Goal: Contribute content: Add original content to the website for others to see

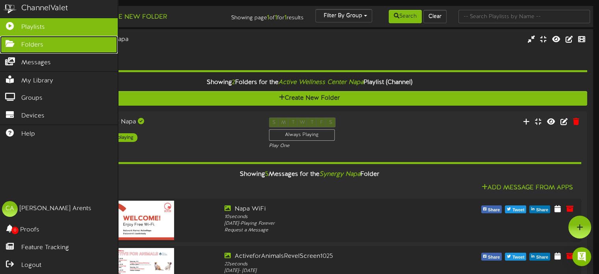
click at [16, 47] on link "Folders" at bounding box center [59, 45] width 118 height 18
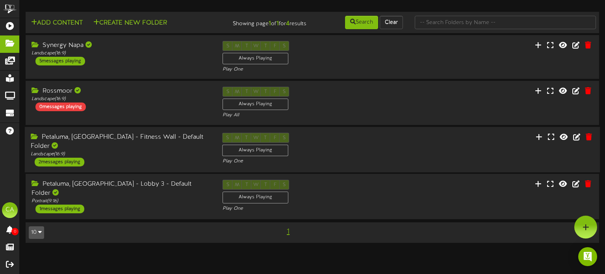
click at [121, 137] on div "Petaluma, [GEOGRAPHIC_DATA] - Fitness Wall - Default Folder" at bounding box center [121, 141] width 180 height 18
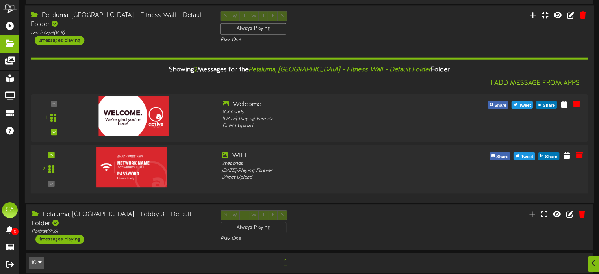
scroll to position [125, 0]
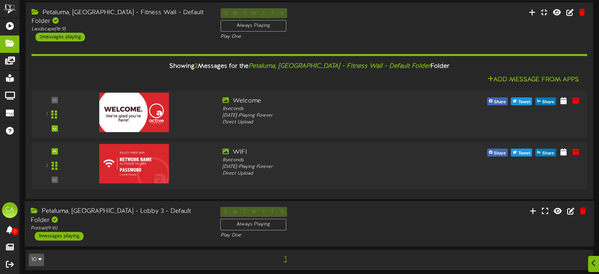
click at [110, 207] on div "Petaluma, [GEOGRAPHIC_DATA] - Lobby 3 - Default Folder" at bounding box center [120, 216] width 178 height 18
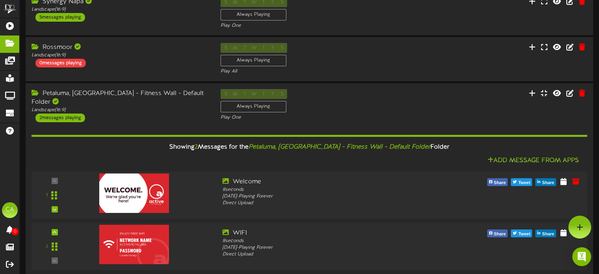
scroll to position [0, 0]
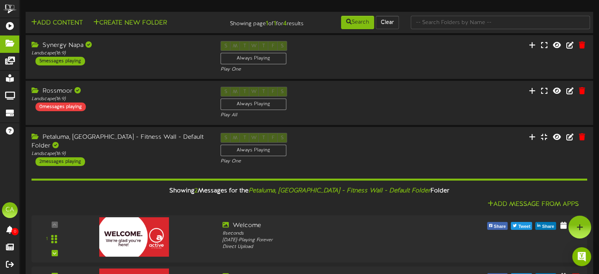
click at [54, 30] on td "Add Content Create New Folder Showing page 1 of 1 for 4 results Search Clear" at bounding box center [310, 22] width 568 height 21
click at [54, 24] on button "Add Content" at bounding box center [57, 23] width 56 height 10
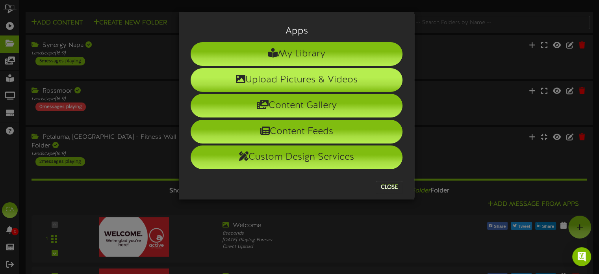
click at [266, 73] on li "Upload Pictures & Videos" at bounding box center [297, 80] width 212 height 24
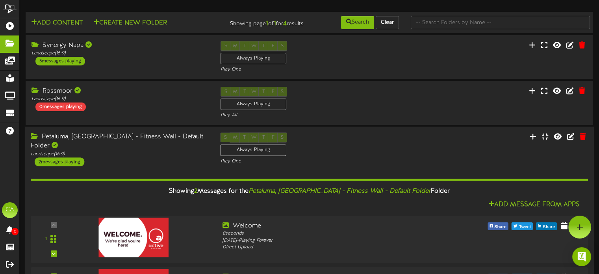
scroll to position [225, 0]
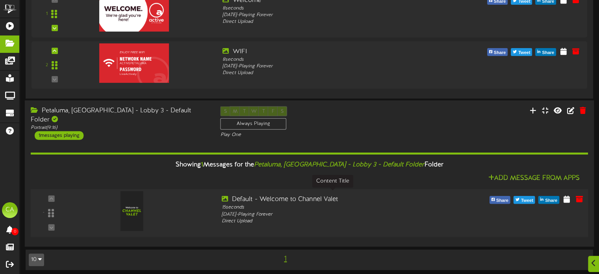
click at [276, 196] on div "Default - Welcome to Channel Valet" at bounding box center [332, 199] width 223 height 9
click at [535, 108] on icon at bounding box center [533, 110] width 8 height 9
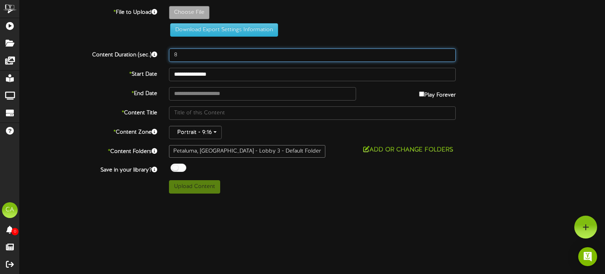
drag, startPoint x: 203, startPoint y: 52, endPoint x: 174, endPoint y: 50, distance: 29.2
click at [174, 50] on input "8" at bounding box center [312, 54] width 287 height 13
type input "20"
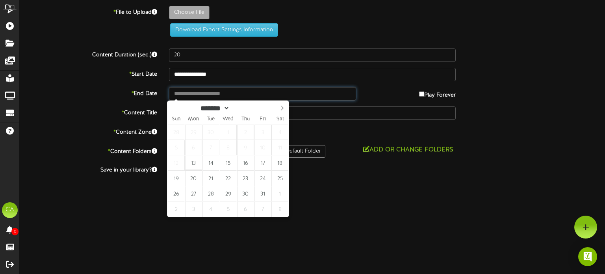
click at [227, 96] on input "text" at bounding box center [262, 93] width 187 height 13
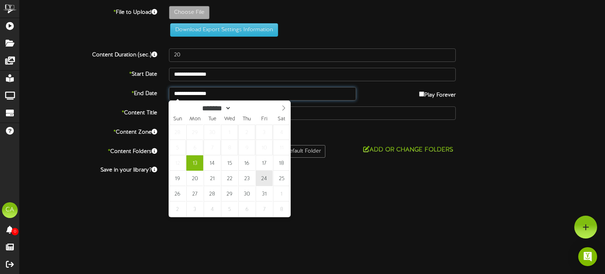
type input "**********"
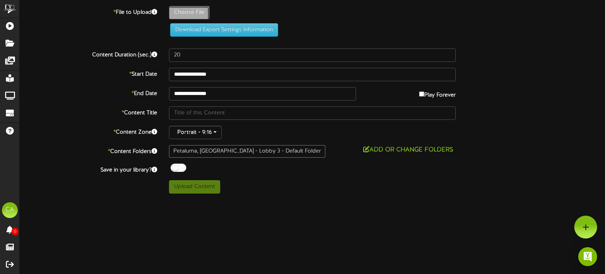
type input "**********"
type input "PoolofPumpkins2025"
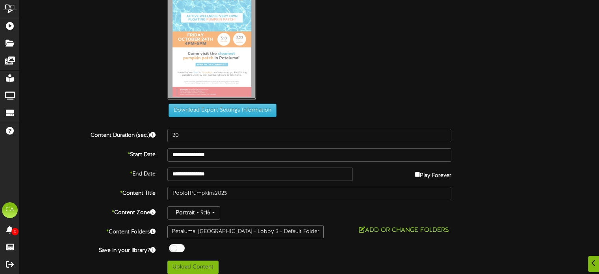
scroll to position [65, 0]
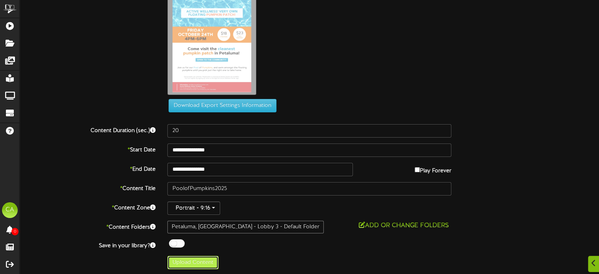
click at [210, 260] on button "Upload Content" at bounding box center [192, 262] width 51 height 13
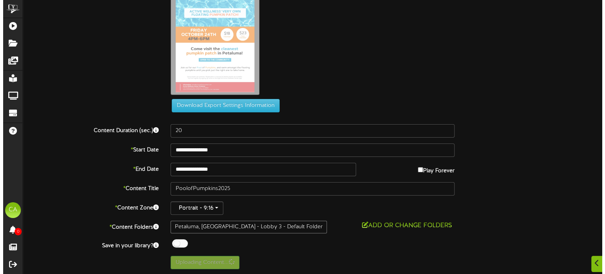
scroll to position [0, 0]
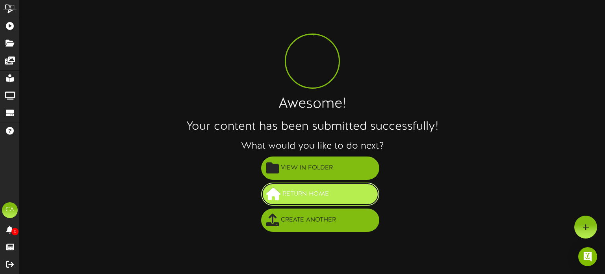
click at [359, 189] on button "Return Home" at bounding box center [320, 193] width 118 height 23
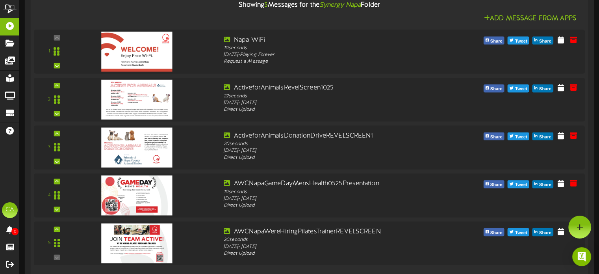
scroll to position [99, 0]
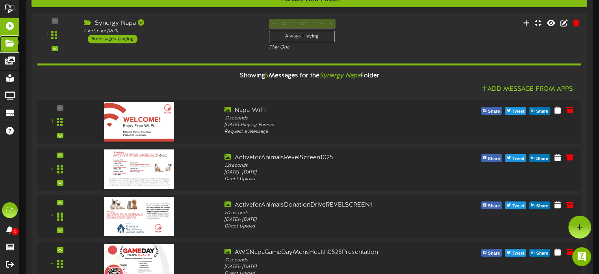
click at [17, 44] on icon at bounding box center [10, 42] width 20 height 6
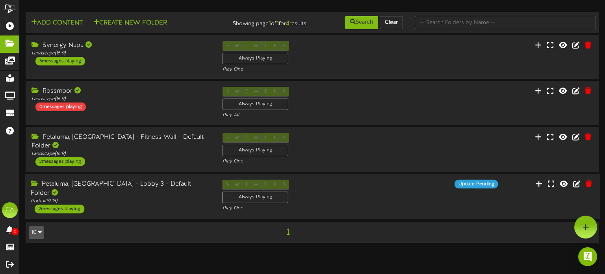
click at [91, 183] on div "Petaluma, [GEOGRAPHIC_DATA] - Lobby 3 - Default Folder" at bounding box center [121, 189] width 180 height 18
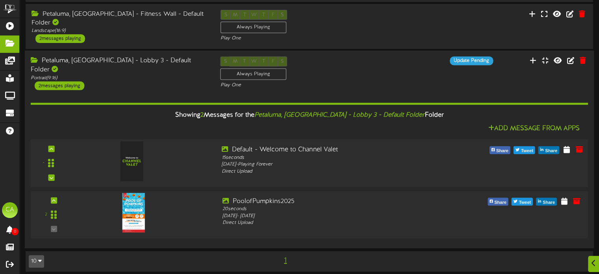
scroll to position [125, 0]
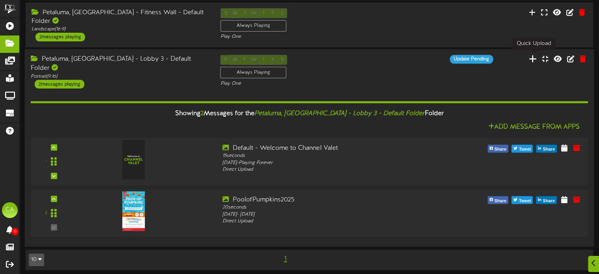
click at [537, 57] on icon at bounding box center [533, 58] width 8 height 9
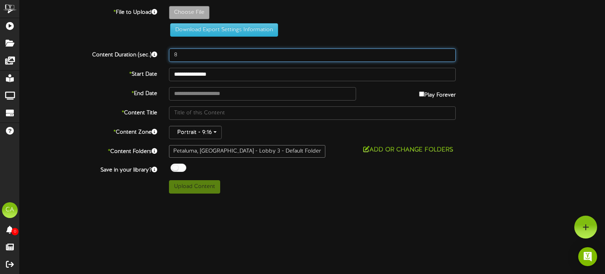
drag, startPoint x: 193, startPoint y: 55, endPoint x: 167, endPoint y: 56, distance: 26.0
click at [167, 56] on div "8" at bounding box center [312, 54] width 299 height 13
type input "20"
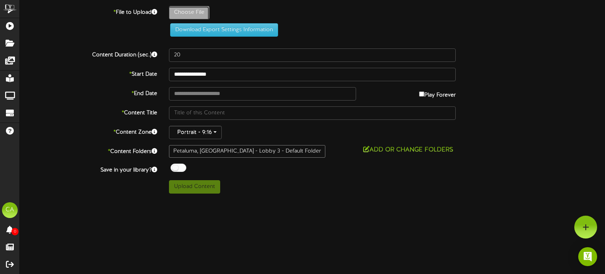
type input "**********"
type input "BooBash2025"
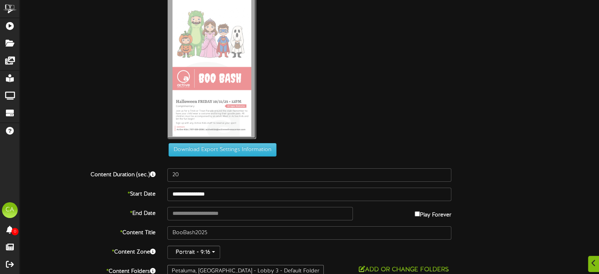
scroll to position [39, 0]
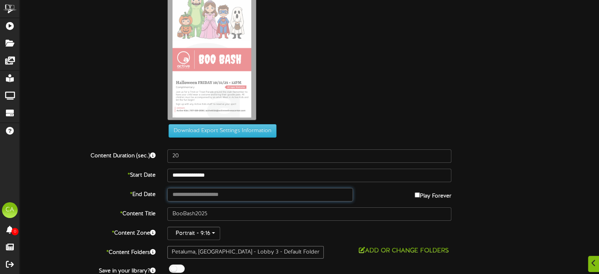
click at [197, 195] on input "text" at bounding box center [259, 194] width 185 height 13
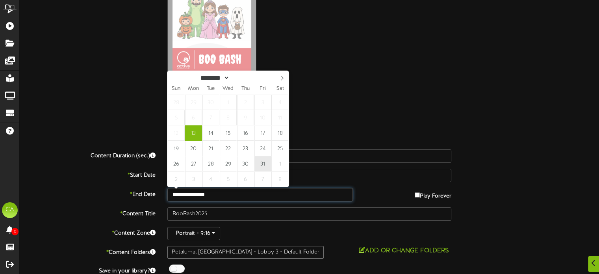
type input "**********"
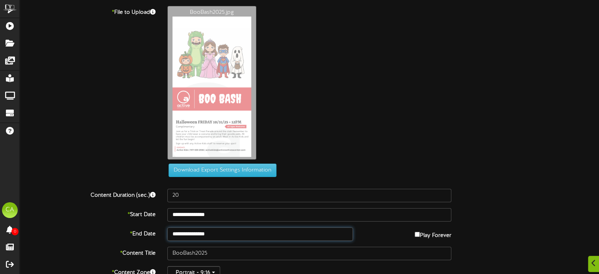
scroll to position [65, 0]
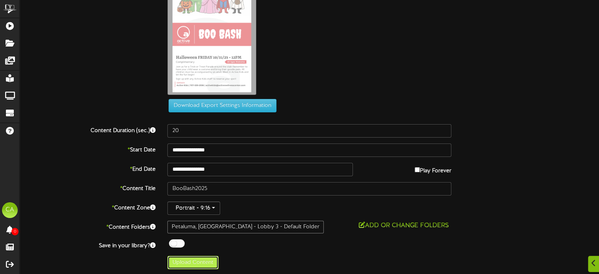
click at [205, 258] on button "Upload Content" at bounding box center [192, 262] width 51 height 13
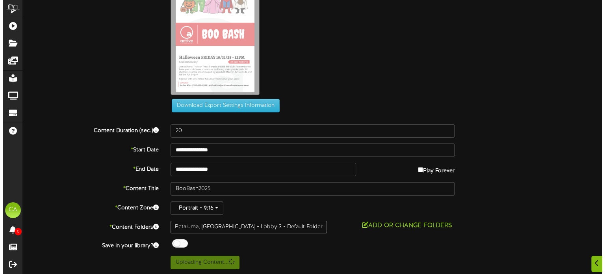
scroll to position [0, 0]
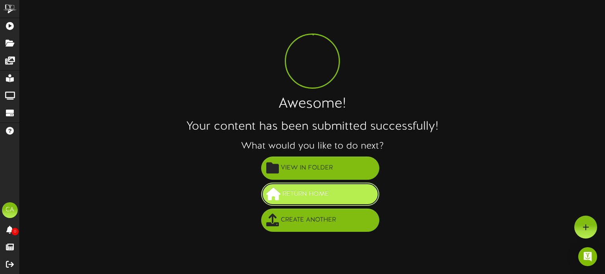
click at [307, 195] on span "Return Home" at bounding box center [306, 194] width 50 height 13
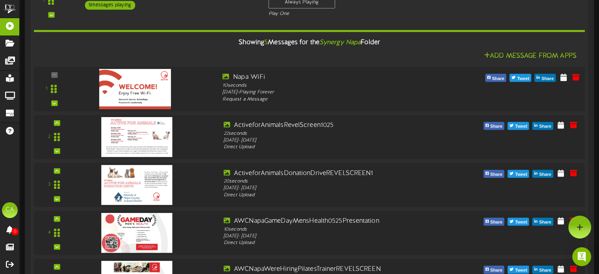
scroll to position [59, 0]
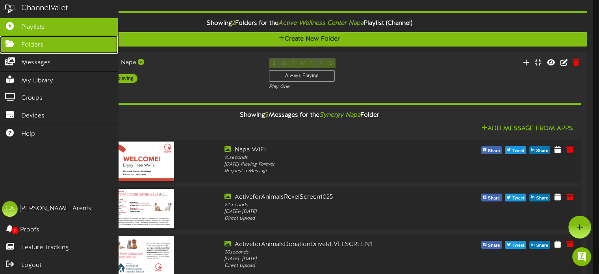
click at [11, 36] on link "Folders" at bounding box center [59, 45] width 118 height 18
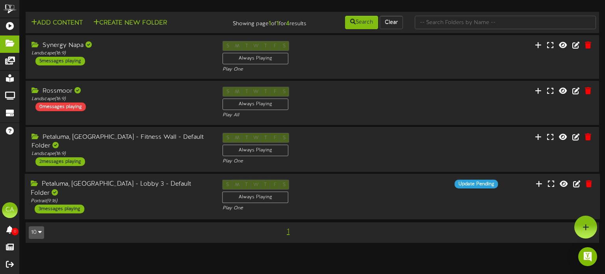
click at [90, 182] on div "Petaluma, [GEOGRAPHIC_DATA] - Lobby 3 - Default Folder" at bounding box center [121, 189] width 180 height 18
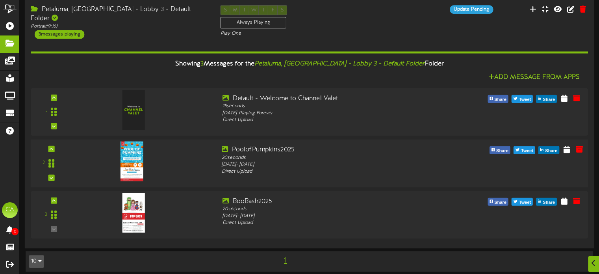
scroll to position [176, 0]
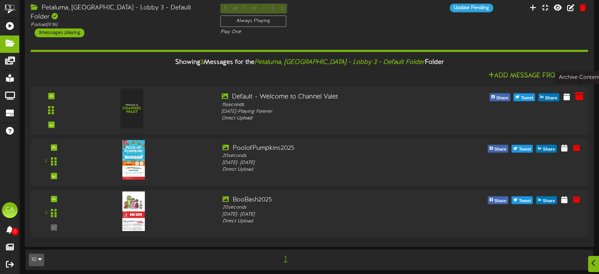
click at [581, 93] on icon at bounding box center [579, 96] width 9 height 9
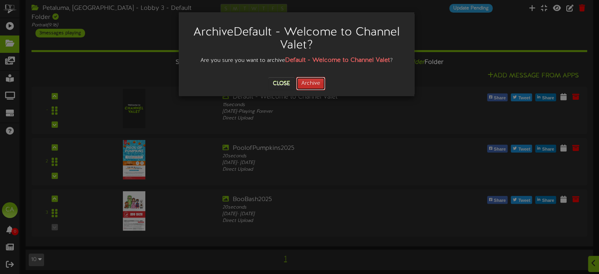
click at [316, 83] on button "Archive" at bounding box center [310, 83] width 29 height 13
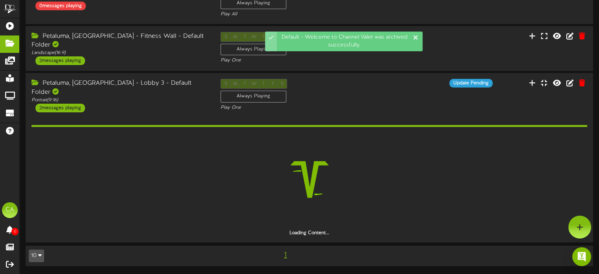
scroll to position [97, 0]
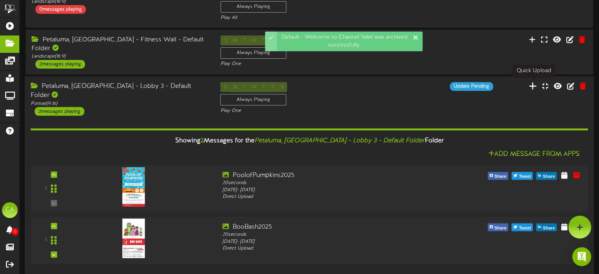
click at [532, 85] on icon at bounding box center [533, 86] width 8 height 9
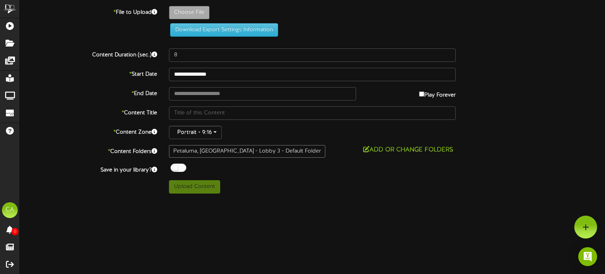
click at [186, 4] on div "**********" at bounding box center [313, 96] width 586 height 193
type input "**********"
type input "PumpkinPumpBootcamp2025"
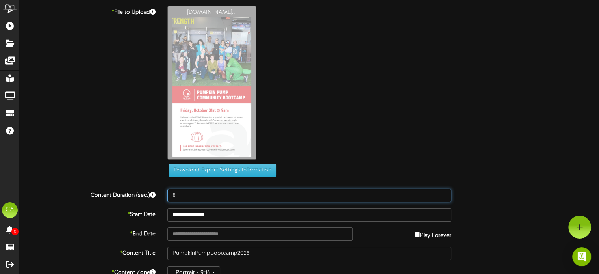
drag, startPoint x: 186, startPoint y: 195, endPoint x: 155, endPoint y: 195, distance: 31.1
click at [155, 195] on div "Content Duration (sec.) 8" at bounding box center [309, 195] width 591 height 13
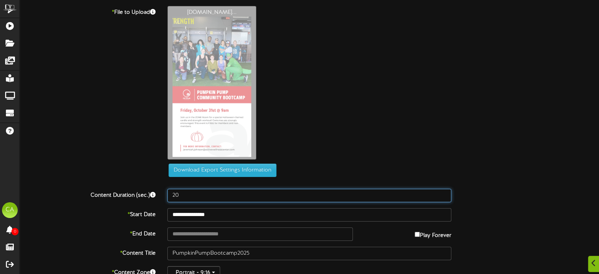
scroll to position [39, 0]
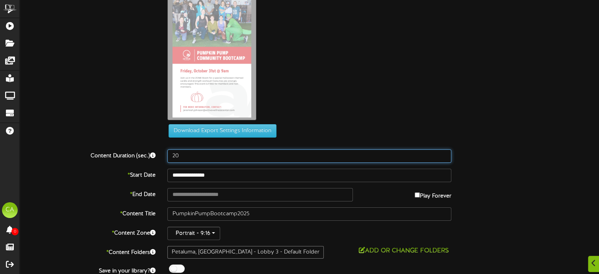
type input "20"
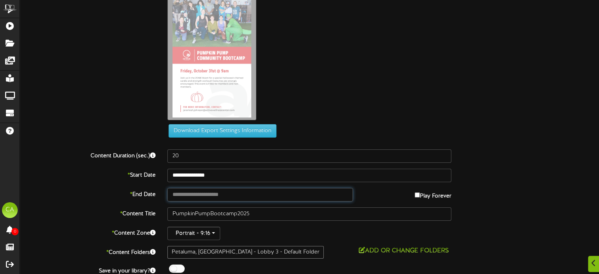
click at [206, 189] on input "text" at bounding box center [259, 194] width 185 height 13
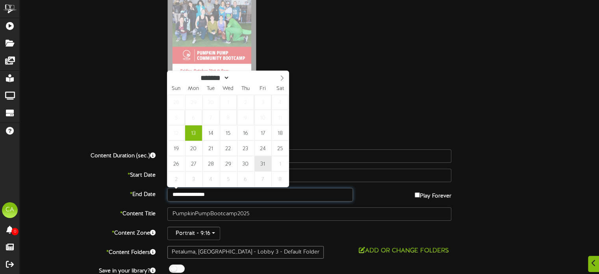
type input "**********"
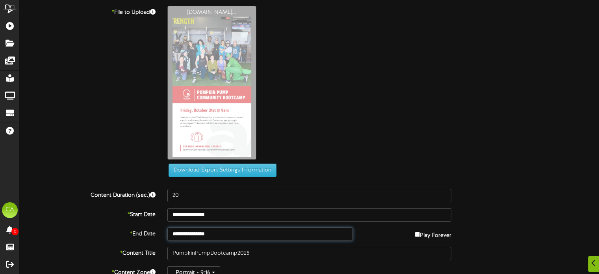
scroll to position [65, 0]
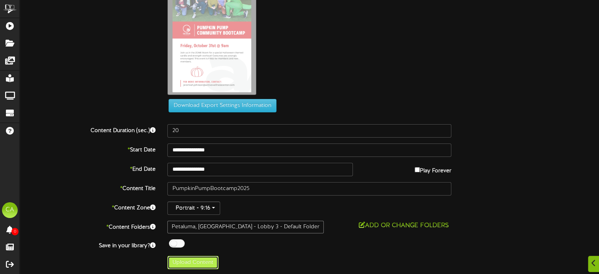
click at [203, 260] on button "Upload Content" at bounding box center [192, 262] width 51 height 13
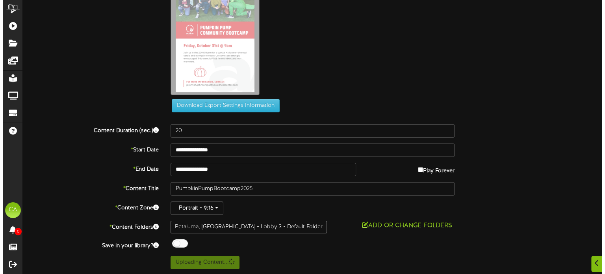
scroll to position [0, 0]
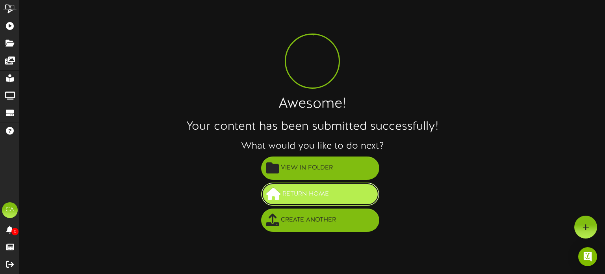
click at [294, 196] on span "Return Home" at bounding box center [306, 194] width 50 height 13
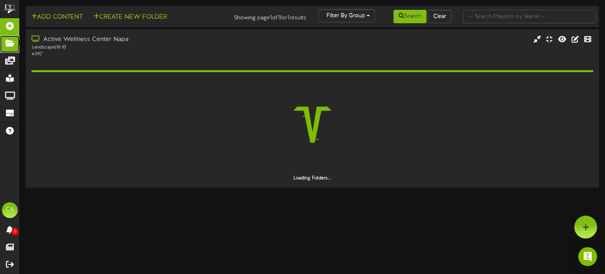
click at [15, 39] on icon at bounding box center [10, 42] width 20 height 6
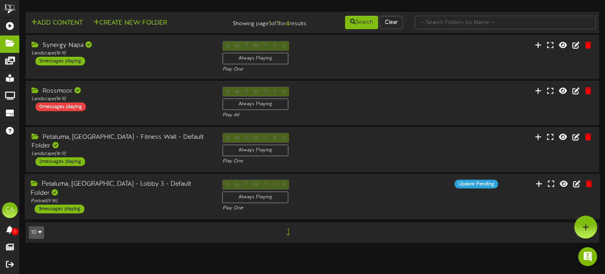
click at [121, 198] on div "Portrait ( 9:16 )" at bounding box center [121, 201] width 180 height 7
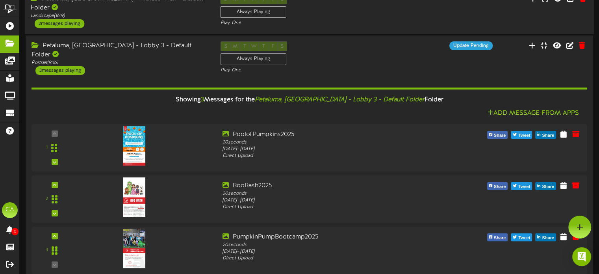
scroll to position [136, 0]
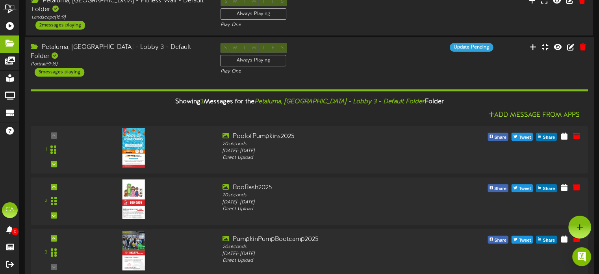
click at [534, 52] on div "Petaluma, [GEOGRAPHIC_DATA] - Lobby 3 - Default Folder Portrait ( 9:16 ) 3 mess…" at bounding box center [309, 59] width 569 height 33
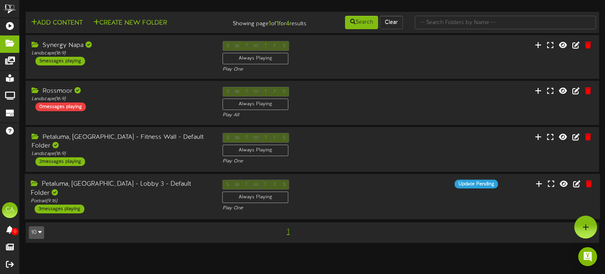
click at [136, 198] on div "Petaluma, [GEOGRAPHIC_DATA] - Lobby 3 - Default Folder Portrait ( 9:16 ) 3 mess…" at bounding box center [121, 196] width 192 height 33
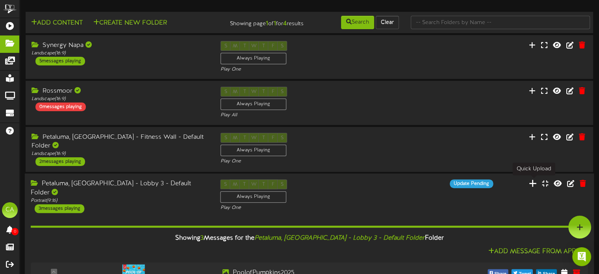
click at [532, 183] on icon at bounding box center [533, 183] width 8 height 9
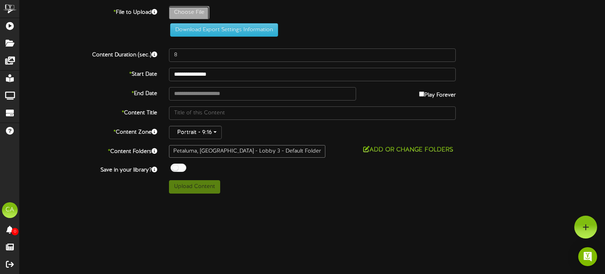
type input "**********"
type input "MOTM"
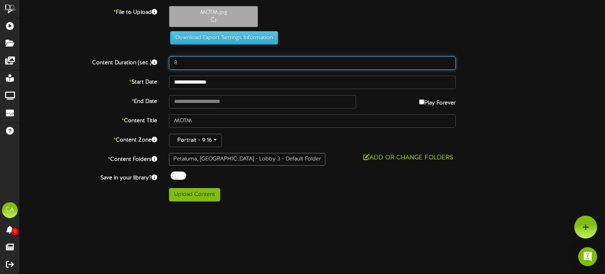
click at [197, 64] on input "8" at bounding box center [312, 62] width 287 height 13
click at [196, 64] on input "8" at bounding box center [312, 62] width 287 height 13
drag, startPoint x: 185, startPoint y: 63, endPoint x: 168, endPoint y: 63, distance: 17.3
click at [168, 63] on div "8" at bounding box center [312, 62] width 299 height 13
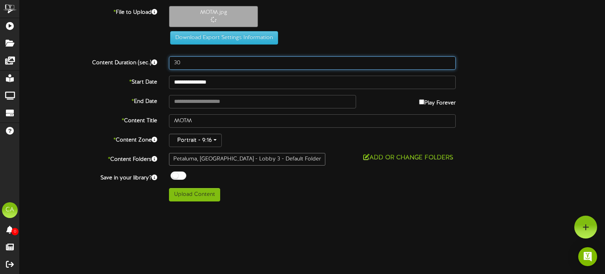
type input "30"
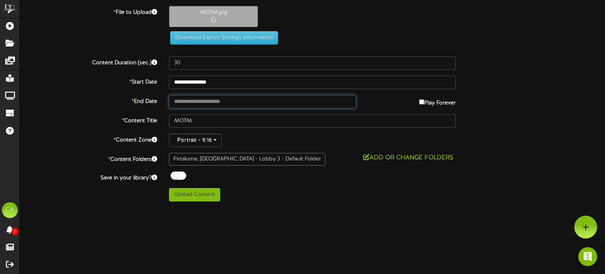
click at [202, 98] on input "text" at bounding box center [262, 101] width 187 height 13
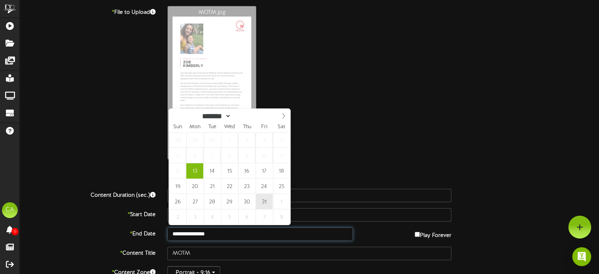
type input "**********"
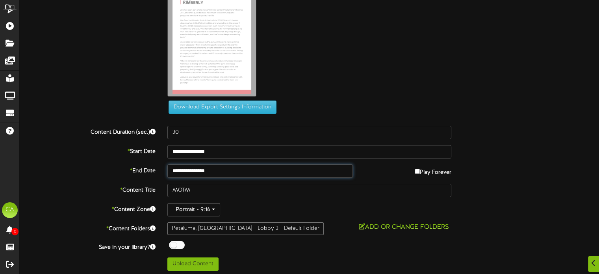
scroll to position [65, 0]
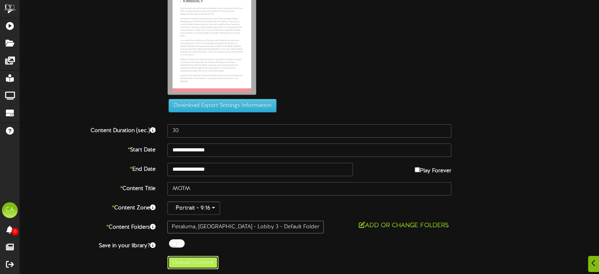
click at [194, 260] on button "Upload Content" at bounding box center [192, 262] width 51 height 13
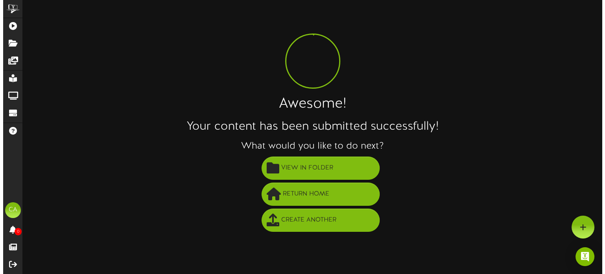
scroll to position [0, 0]
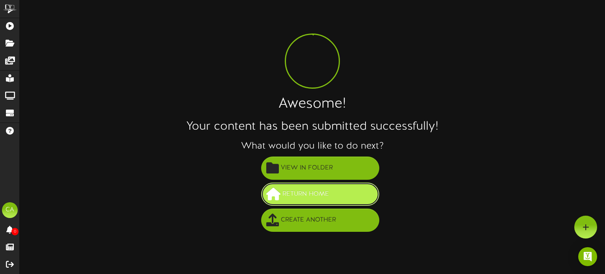
click at [303, 202] on button "Return Home" at bounding box center [320, 193] width 118 height 23
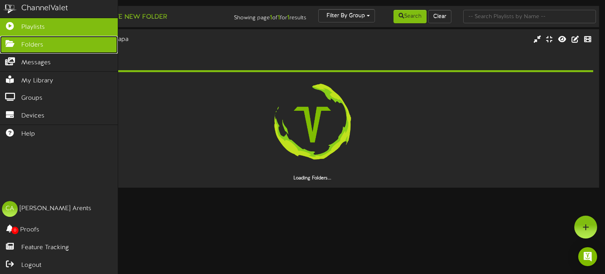
click at [11, 46] on icon at bounding box center [10, 43] width 20 height 6
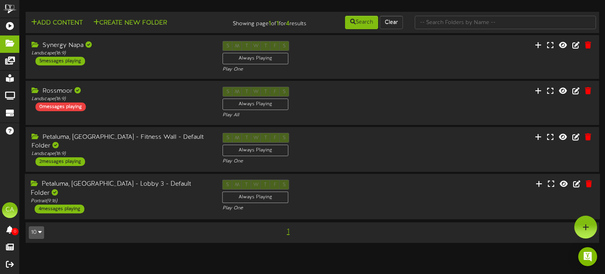
click at [111, 180] on div "Petaluma, [GEOGRAPHIC_DATA] - Lobby 3 - Default Folder" at bounding box center [121, 189] width 180 height 18
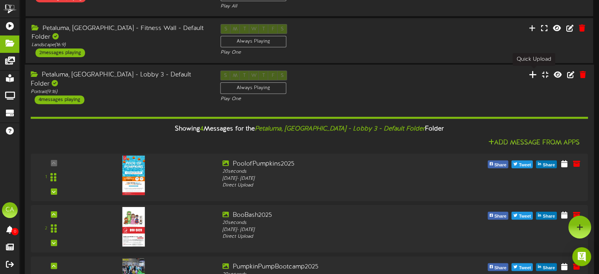
click at [533, 70] on icon at bounding box center [533, 74] width 8 height 9
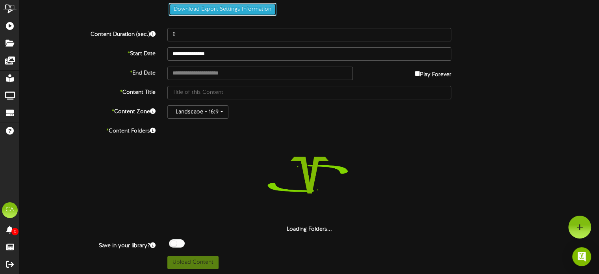
click at [208, 6] on div "* File to Upload Choose File Download Export Settings Information" at bounding box center [309, 3] width 591 height 37
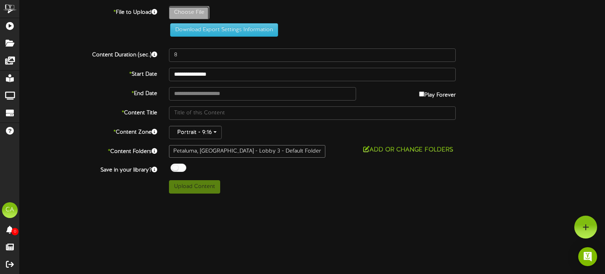
type input "**********"
type input "EOTM"
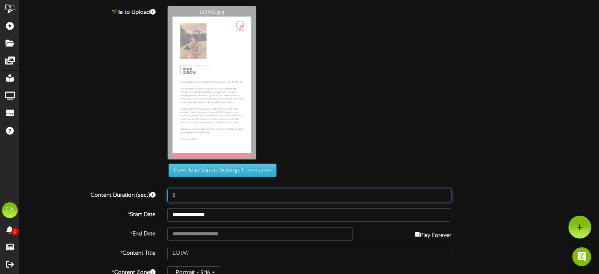
click at [240, 195] on input "8" at bounding box center [309, 195] width 284 height 13
click at [239, 195] on input "8" at bounding box center [309, 195] width 284 height 13
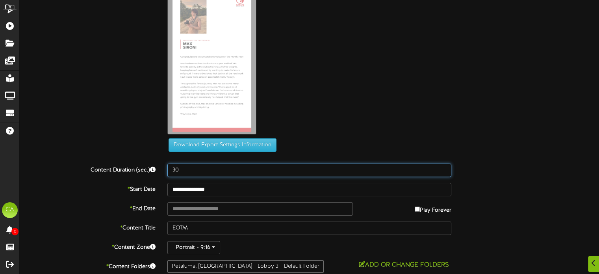
scroll to position [39, 0]
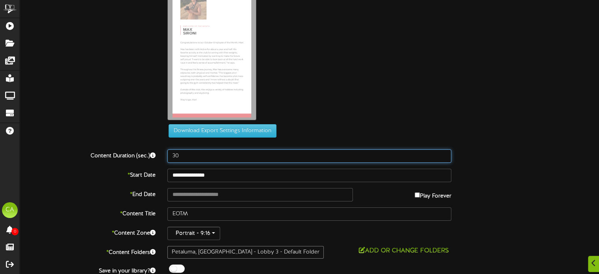
type input "30"
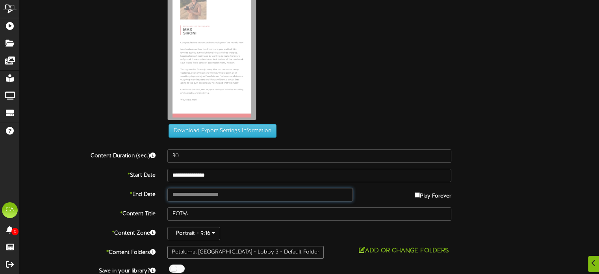
click at [226, 197] on input "text" at bounding box center [259, 194] width 185 height 13
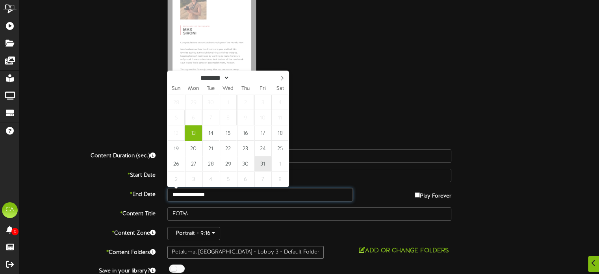
type input "**********"
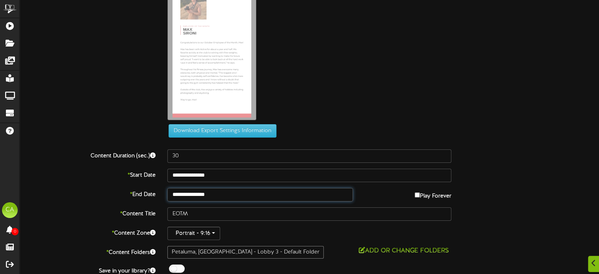
scroll to position [65, 0]
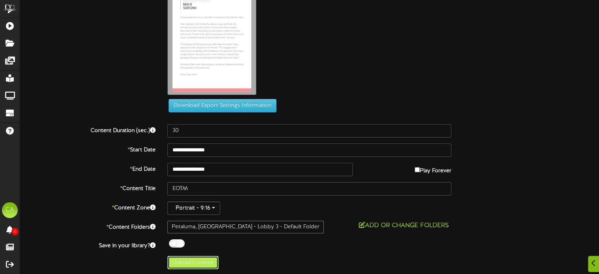
click at [205, 256] on button "Upload Content" at bounding box center [192, 262] width 51 height 13
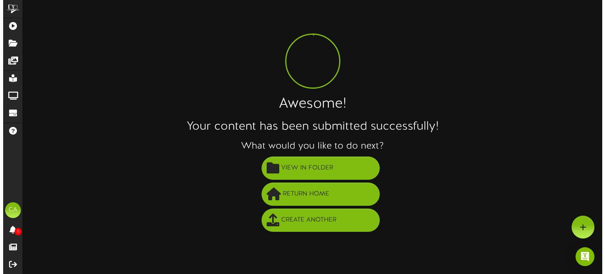
scroll to position [0, 0]
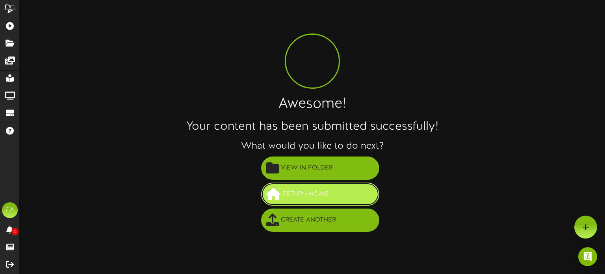
click at [301, 193] on span "Return Home" at bounding box center [306, 194] width 50 height 13
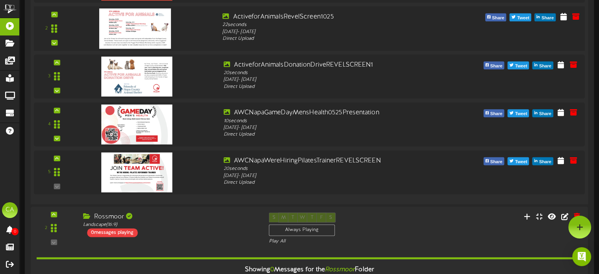
scroll to position [177, 0]
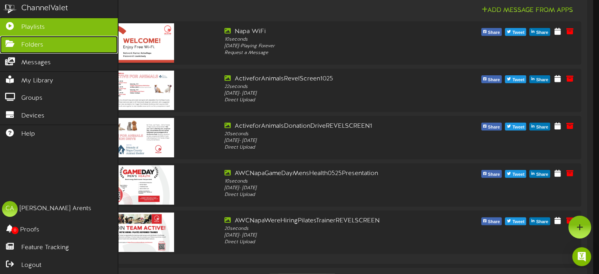
click at [9, 45] on icon at bounding box center [10, 43] width 20 height 6
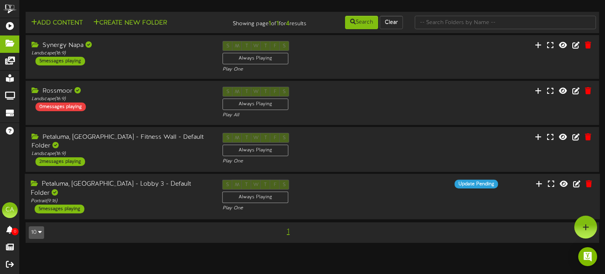
click at [110, 182] on div "Petaluma, [GEOGRAPHIC_DATA] - Lobby 3 - Default Folder" at bounding box center [121, 189] width 180 height 18
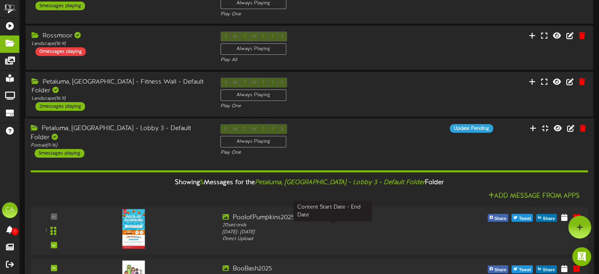
scroll to position [42, 0]
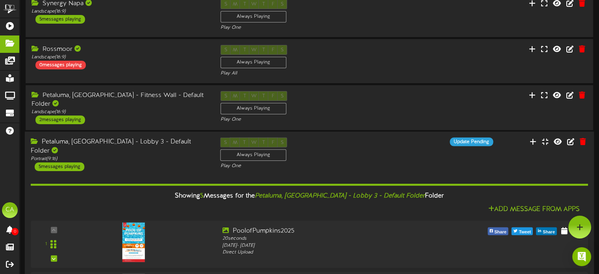
click at [158, 157] on div "Petaluma, [GEOGRAPHIC_DATA] - Lobby 3 - Default Folder Portrait ( 9:16 ) 5 mess…" at bounding box center [120, 154] width 190 height 33
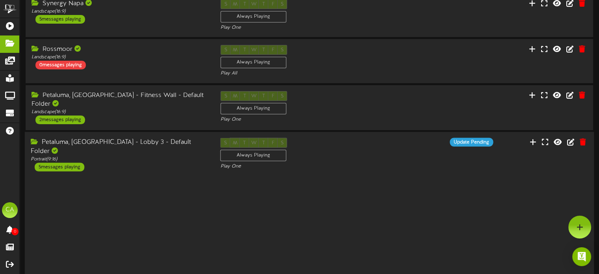
scroll to position [0, 0]
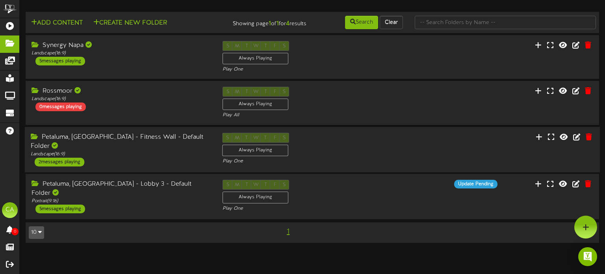
click at [154, 134] on div "Petaluma, [GEOGRAPHIC_DATA] - Fitness Wall - Default Folder" at bounding box center [121, 141] width 180 height 18
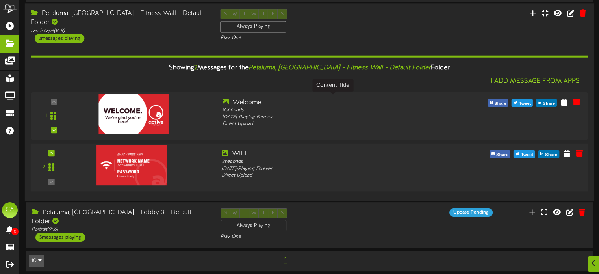
scroll to position [125, 0]
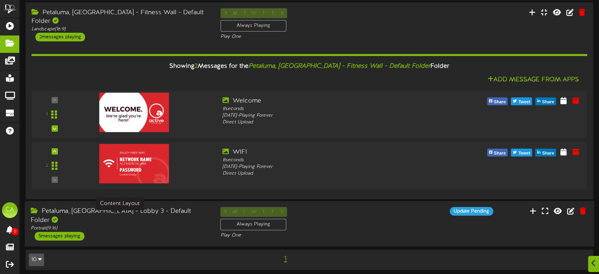
click at [167, 225] on div "Portrait ( 9:16 )" at bounding box center [120, 228] width 178 height 7
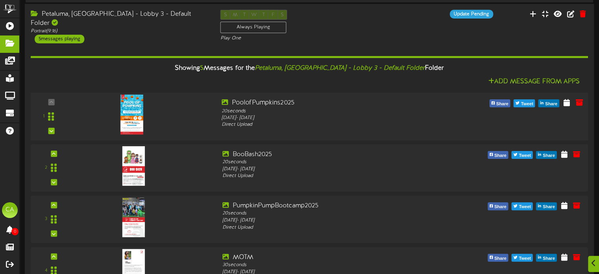
scroll to position [322, 0]
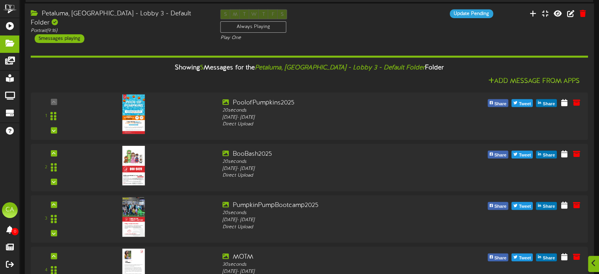
click at [355, 64] on icon "Petaluma, [GEOGRAPHIC_DATA] - Lobby 3 - Default Folder" at bounding box center [340, 67] width 170 height 7
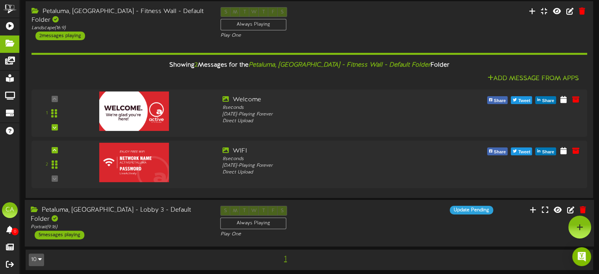
scroll to position [125, 0]
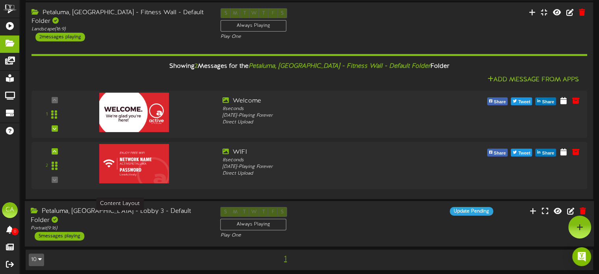
click at [102, 208] on div "Petaluma, [GEOGRAPHIC_DATA] - Lobby 3 - Default Folder" at bounding box center [120, 216] width 178 height 18
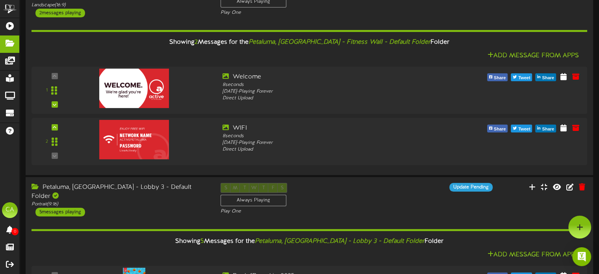
scroll to position [115, 0]
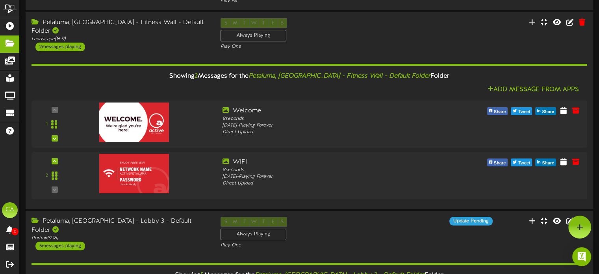
click at [71, 218] on div "Petaluma, [GEOGRAPHIC_DATA] - Lobby 3 - Default Folder" at bounding box center [120, 226] width 177 height 18
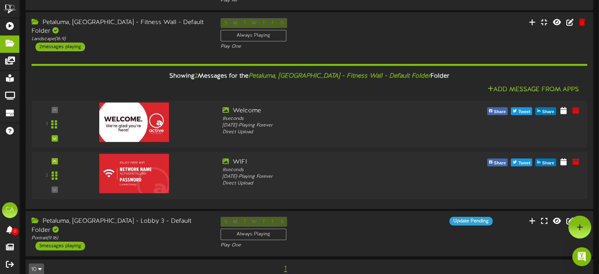
click at [71, 218] on div "Petaluma, [GEOGRAPHIC_DATA] - Lobby 3 - Default Folder" at bounding box center [120, 226] width 177 height 18
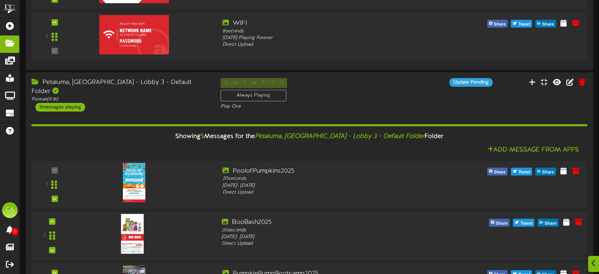
scroll to position [272, 0]
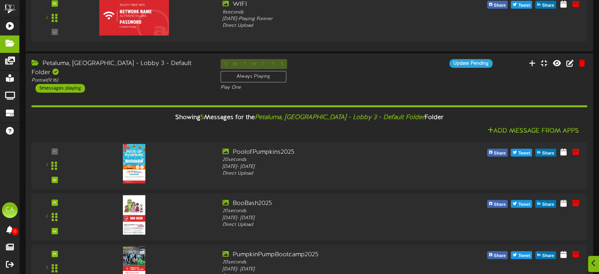
click at [113, 64] on div "Petaluma, [GEOGRAPHIC_DATA] - Lobby 3 - Default Folder" at bounding box center [120, 68] width 177 height 18
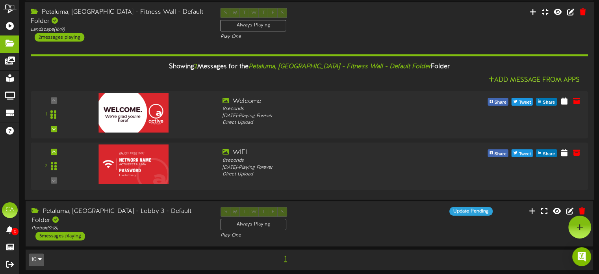
click at [238, 65] on div "Showing 2 Messages for the Petaluma, [GEOGRAPHIC_DATA] - Fitness Wall - Default…" at bounding box center [309, 66] width 569 height 17
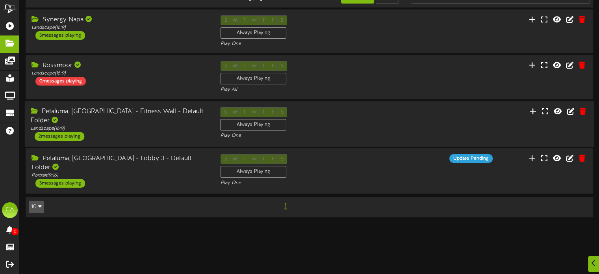
scroll to position [39, 0]
